Goal: Transaction & Acquisition: Download file/media

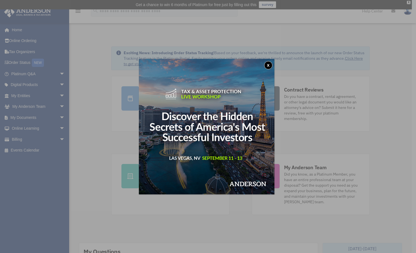
click at [59, 117] on div "x" at bounding box center [208, 126] width 416 height 253
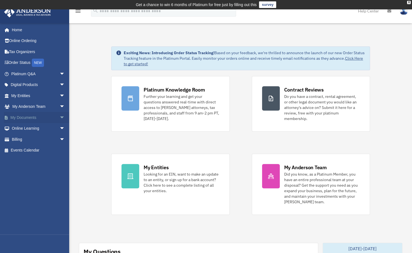
click at [59, 116] on span "arrow_drop_down" at bounding box center [64, 117] width 11 height 11
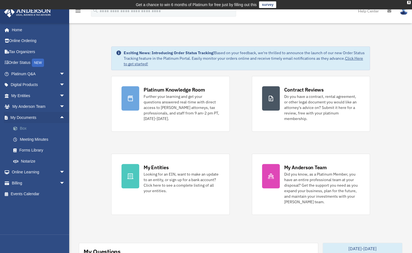
click at [27, 131] on link "Box" at bounding box center [41, 128] width 66 height 11
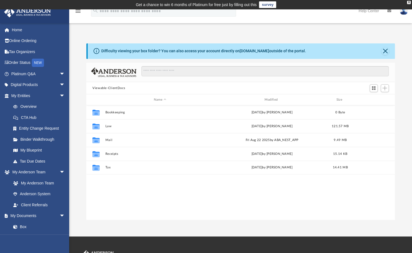
scroll to position [121, 304]
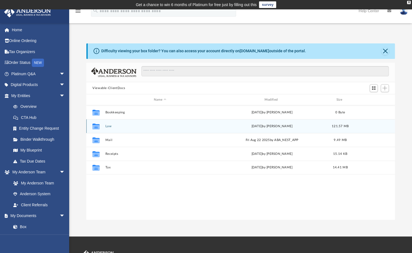
click at [129, 126] on button "Law" at bounding box center [160, 126] width 110 height 4
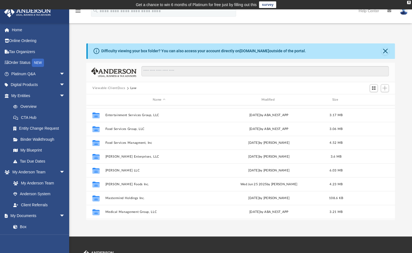
scroll to position [67, 0]
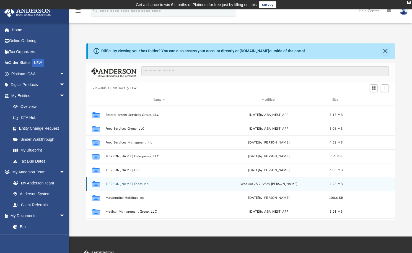
click at [125, 185] on button "Lassiter Foods Inc." at bounding box center [158, 184] width 107 height 4
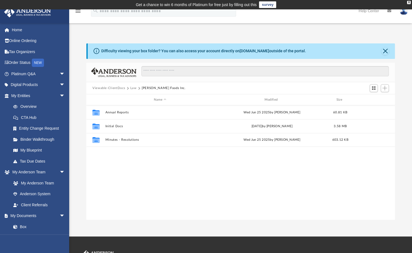
scroll to position [0, 0]
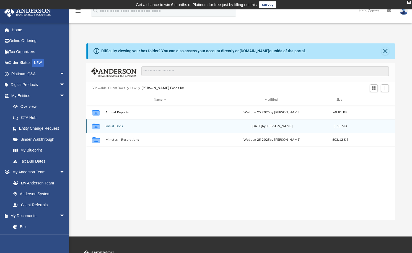
click at [125, 125] on button "Initial Docs" at bounding box center [160, 126] width 110 height 4
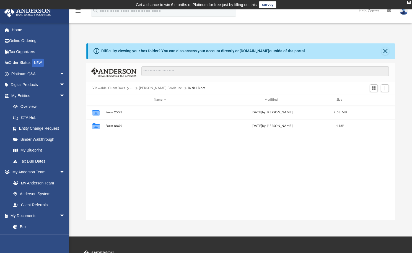
click at [131, 88] on button "···" at bounding box center [132, 88] width 4 height 5
click at [136, 96] on li "Law" at bounding box center [136, 98] width 6 height 6
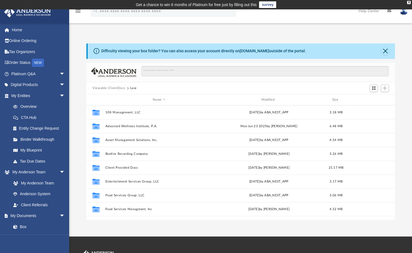
click at [131, 89] on button "Law" at bounding box center [133, 88] width 6 height 5
click at [120, 89] on button "Viewable-ClientDocs" at bounding box center [108, 88] width 33 height 5
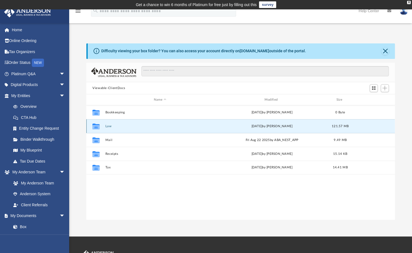
click at [110, 127] on button "Law" at bounding box center [160, 126] width 110 height 4
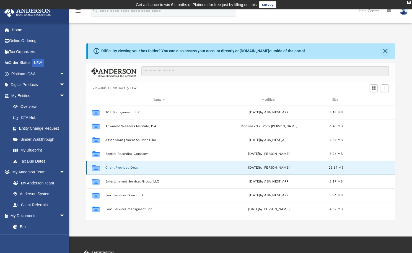
click at [131, 168] on button "Client Provided Docs" at bounding box center [158, 168] width 107 height 4
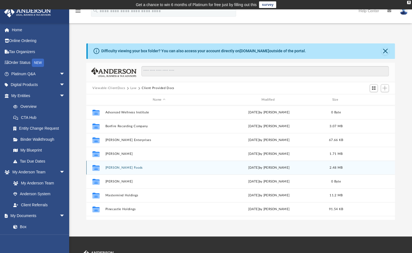
click at [131, 167] on button "Lassiter Foods" at bounding box center [158, 168] width 107 height 4
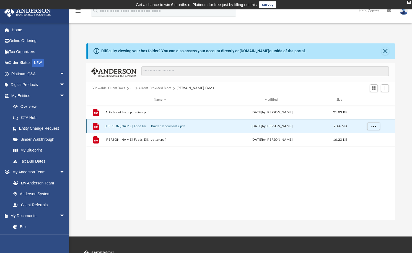
click at [147, 127] on button "Lassiter Food Inc. - Binder Documents.pdf" at bounding box center [160, 126] width 110 height 4
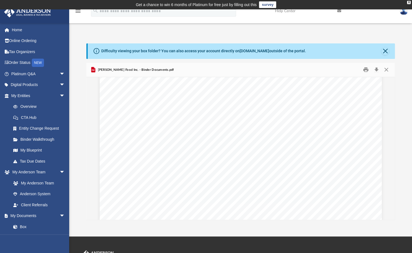
scroll to position [1845, 0]
drag, startPoint x: 232, startPoint y: 158, endPoint x: 377, endPoint y: 71, distance: 168.8
click at [377, 71] on button "Download" at bounding box center [376, 70] width 10 height 9
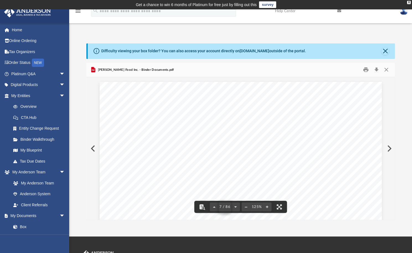
scroll to position [82, 0]
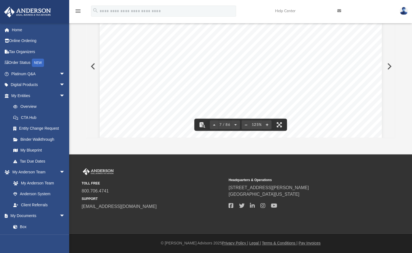
click at [341, 143] on div "App lonnie@lwlassiter.com Sign Out lonnie@lwlassiter.com Home Online Ordering T…" at bounding box center [206, 40] width 412 height 227
click at [221, 123] on span "7 / 86" at bounding box center [224, 125] width 13 height 4
type input "**"
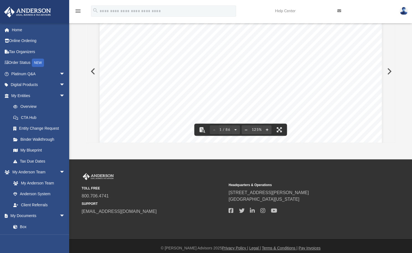
scroll to position [0, 0]
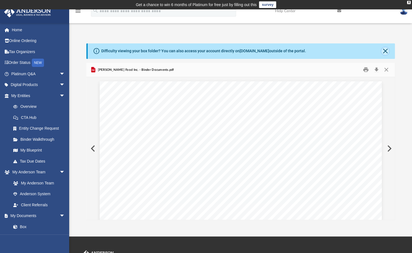
click at [384, 52] on button "Close" at bounding box center [385, 51] width 8 height 8
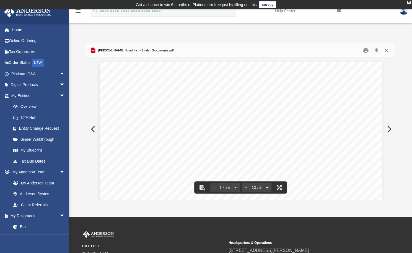
click at [387, 50] on button "Close" at bounding box center [386, 50] width 10 height 9
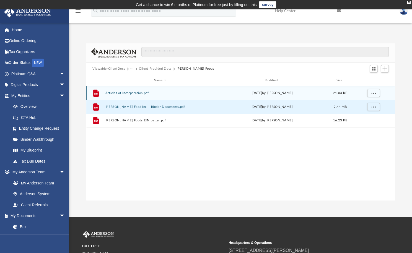
click at [126, 90] on div "File Articles of Incorporation.pdf Fri Nov 1 2024 by Lonnie Lassiter 21.03 KB" at bounding box center [240, 93] width 308 height 14
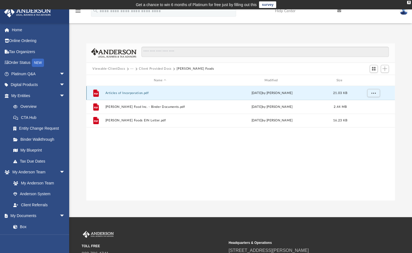
click at [126, 90] on div "File Articles of Incorporation.pdf Fri Nov 1 2024 by Lonnie Lassiter 21.03 KB" at bounding box center [240, 93] width 308 height 14
click at [112, 94] on button "Articles of Incorporation.pdf" at bounding box center [160, 93] width 110 height 4
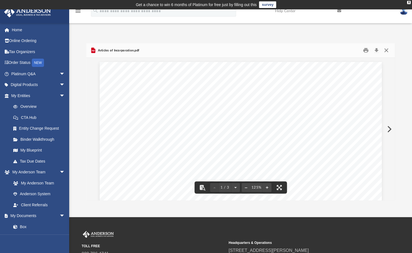
click at [386, 50] on button "Close" at bounding box center [386, 50] width 10 height 9
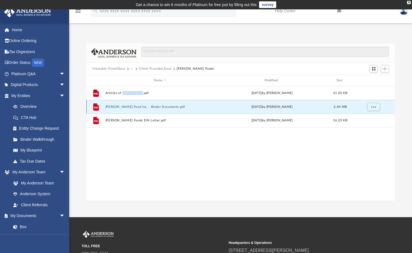
click at [126, 106] on button "Lassiter Food Inc. - Binder Documents.pdf" at bounding box center [160, 107] width 110 height 4
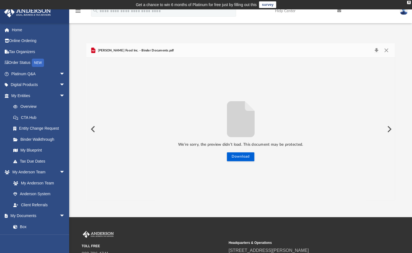
click at [388, 128] on button "Preview" at bounding box center [388, 128] width 12 height 15
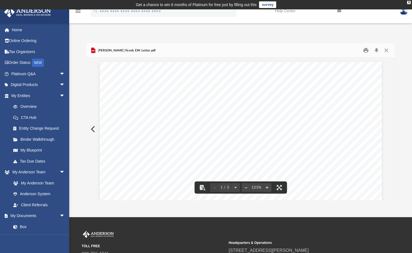
click at [90, 127] on button "Preview" at bounding box center [92, 128] width 12 height 15
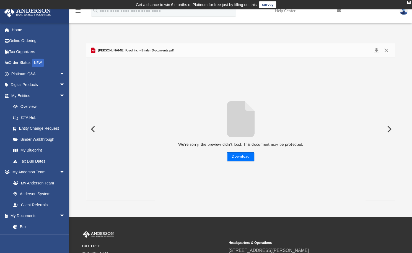
click at [236, 157] on button "Download" at bounding box center [240, 156] width 27 height 9
click at [91, 133] on button "Preview" at bounding box center [92, 128] width 12 height 15
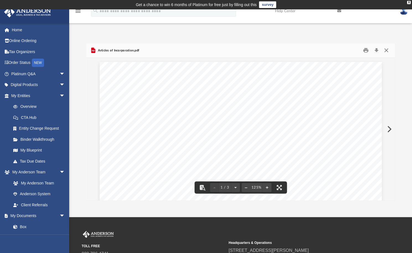
click at [387, 53] on button "Close" at bounding box center [386, 50] width 10 height 9
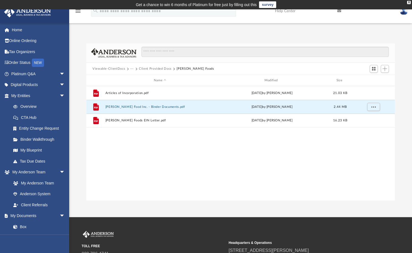
click at [408, 4] on td "Get a chance to win 6 months of Platinum for free just by filling out this surv…" at bounding box center [206, 4] width 412 height 9
click at [409, 2] on div "X" at bounding box center [409, 2] width 4 height 3
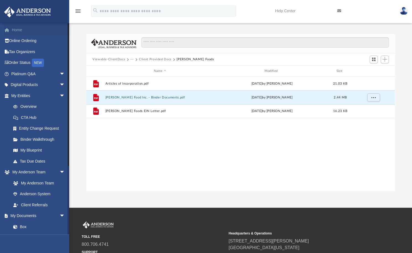
click at [19, 30] on link "Home" at bounding box center [38, 29] width 69 height 11
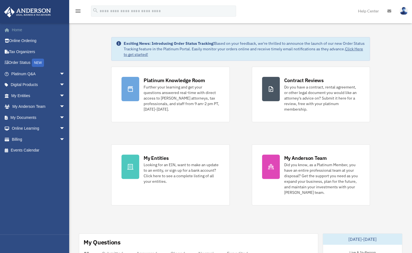
click at [17, 29] on link "Home" at bounding box center [38, 29] width 69 height 11
click at [235, 151] on div "Platinum Knowledge Room Further your learning and get your questions answered r…" at bounding box center [240, 136] width 259 height 139
click at [17, 28] on link "Home" at bounding box center [38, 29] width 69 height 11
